Goal: Task Accomplishment & Management: Use online tool/utility

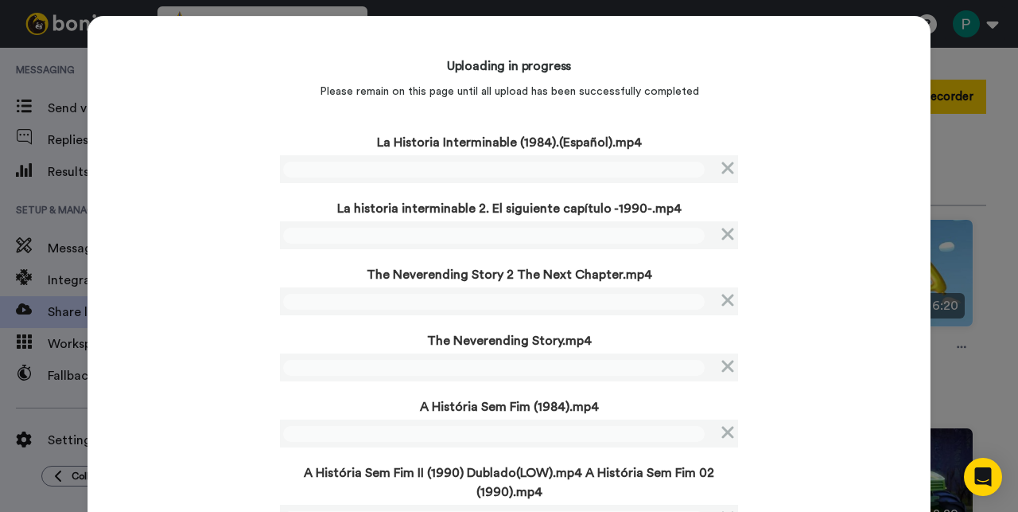
click at [236, 268] on div "Uploading in progress Please remain on this page until all upload has been succ…" at bounding box center [509, 290] width 843 height 549
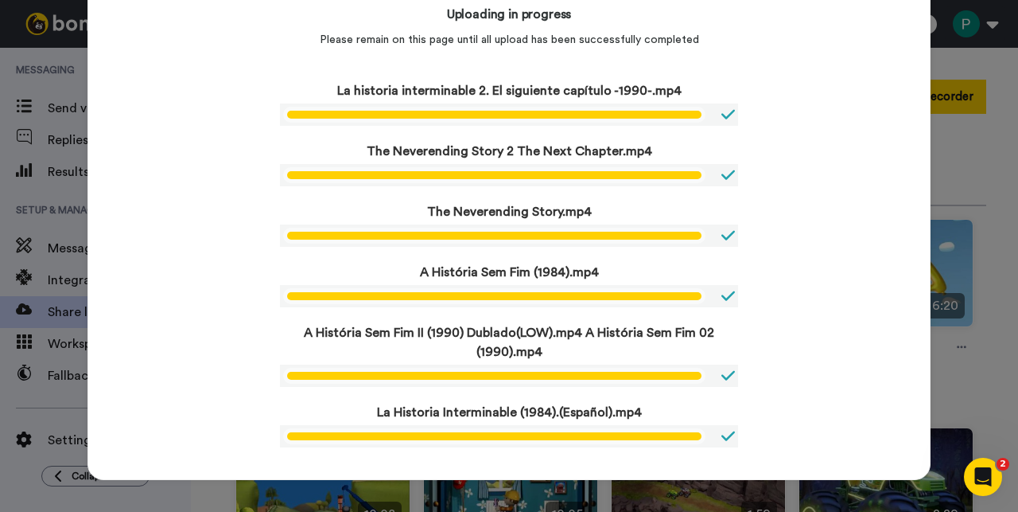
scroll to position [52, 0]
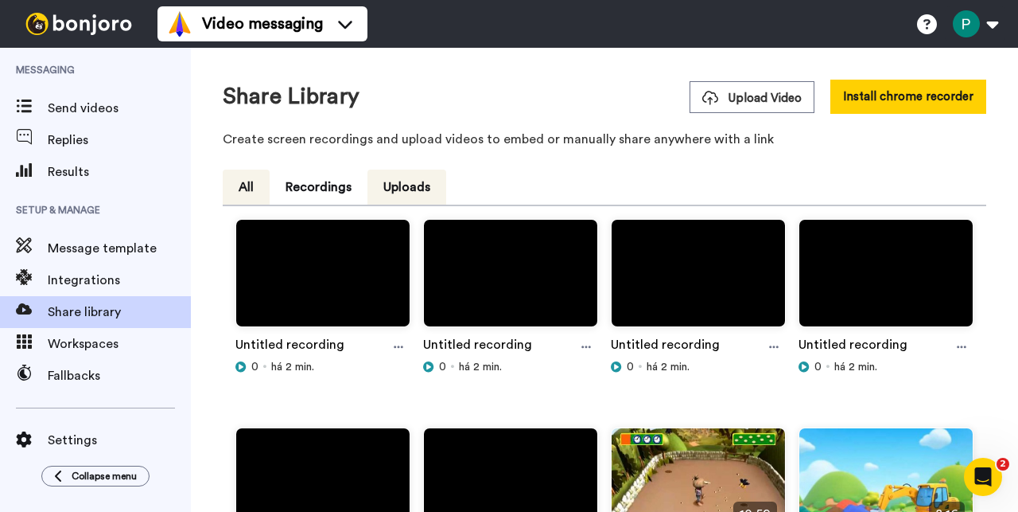
click at [241, 181] on button "All" at bounding box center [246, 186] width 47 height 35
